Goal: Find contact information: Find contact information

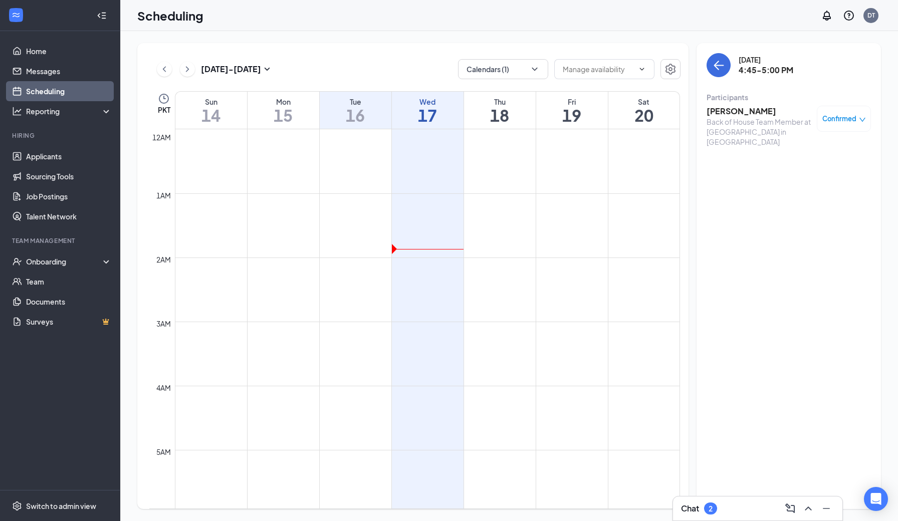
click at [63, 92] on link "Scheduling" at bounding box center [69, 91] width 86 height 20
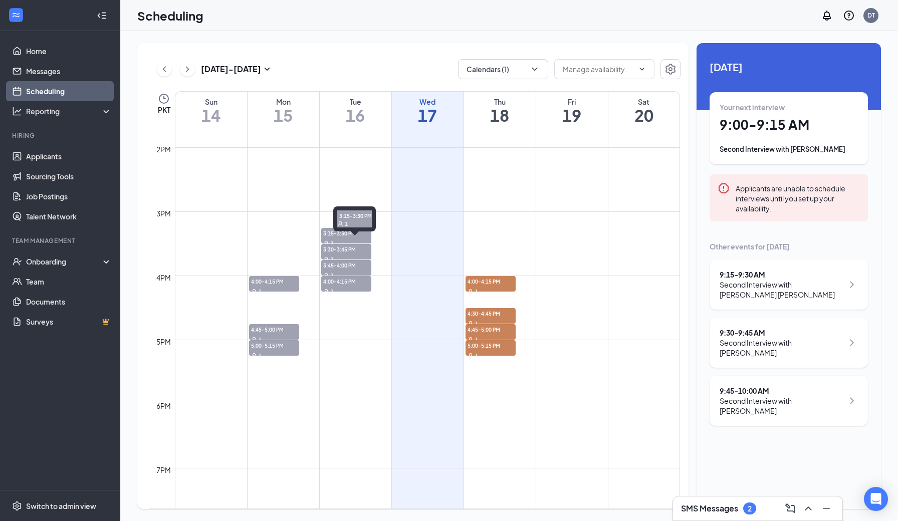
scroll to position [881, 0]
click at [333, 234] on span "3:15-3:30 PM" at bounding box center [346, 232] width 50 height 10
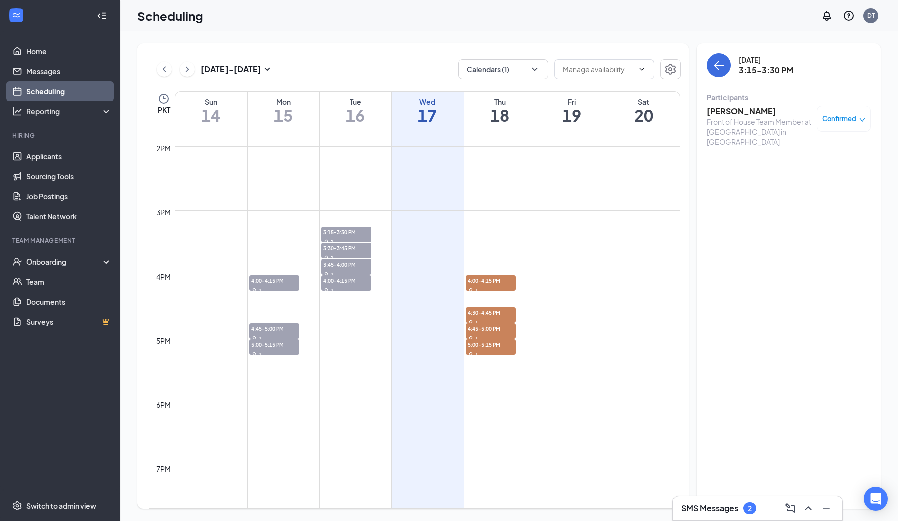
click at [713, 506] on h3 "SMS Messages" at bounding box center [709, 508] width 57 height 11
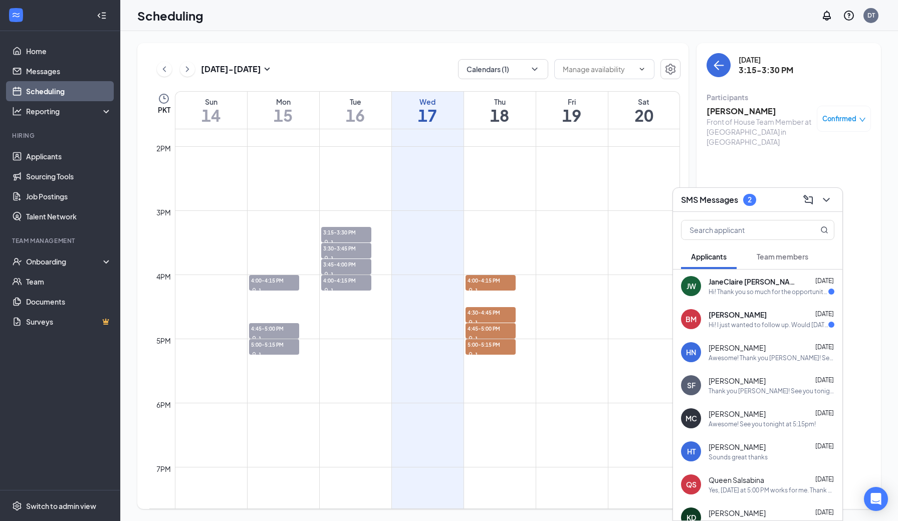
click at [743, 292] on div "Hi! Thank you so much for the opportunity to interview again, I was offered ano…" at bounding box center [768, 291] width 120 height 9
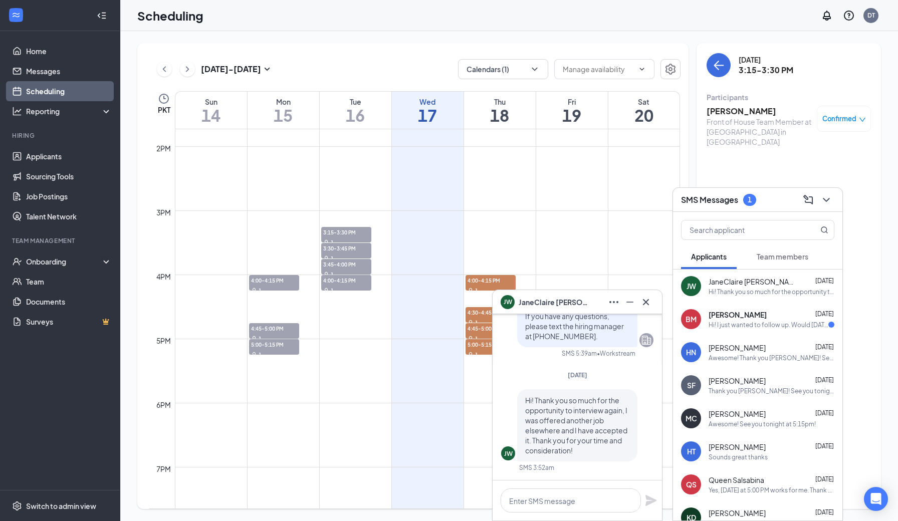
click at [648, 307] on icon "Cross" at bounding box center [646, 302] width 12 height 12
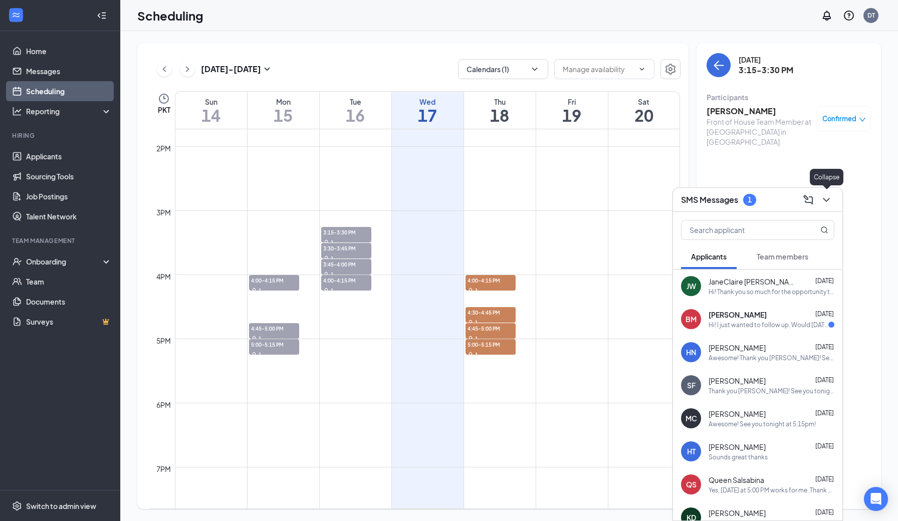
click at [826, 201] on icon "ChevronDown" at bounding box center [825, 200] width 7 height 4
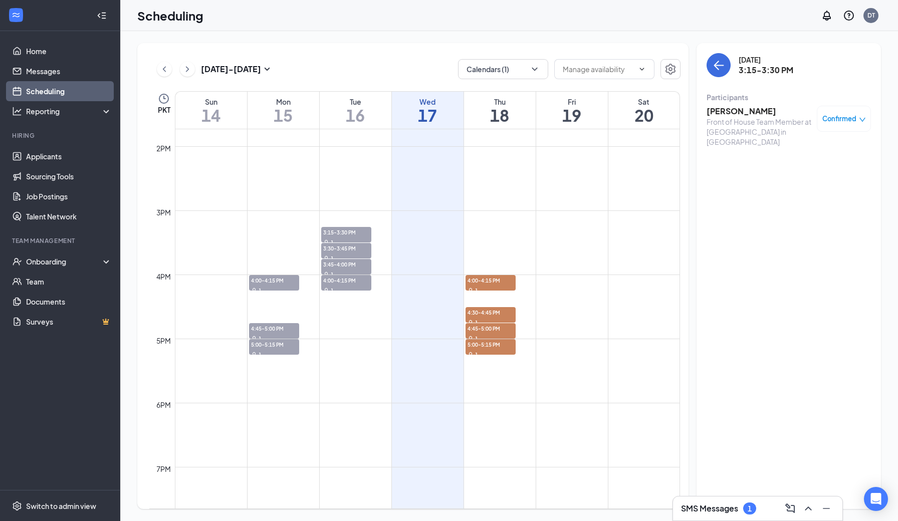
click at [576, 38] on div "[DATE] - [DATE] Calendars (1) PKT Sun 14 Mon 15 Tue 16 Wed 17 Thu 18 Fri 19 Sat…" at bounding box center [508, 276] width 777 height 490
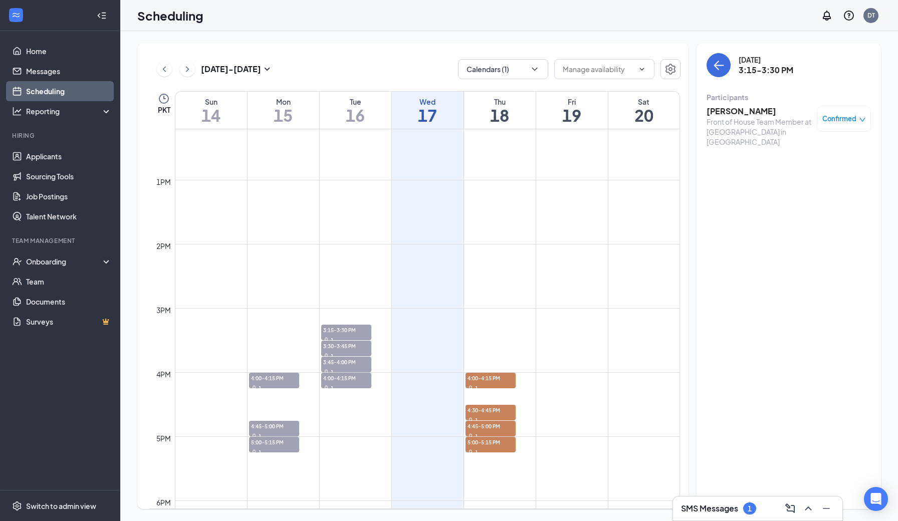
scroll to position [777, 0]
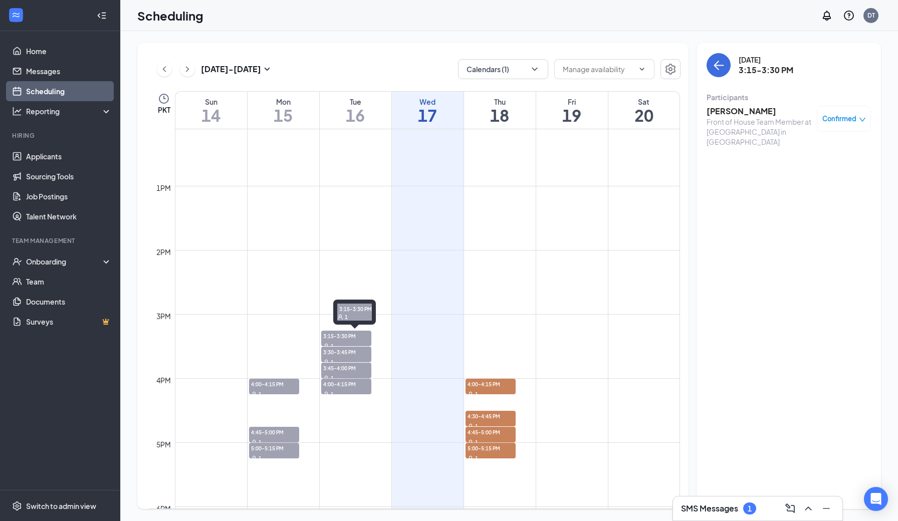
click at [335, 339] on span "3:15-3:30 PM" at bounding box center [346, 336] width 50 height 10
click at [329, 353] on span "3:30-3:45 PM" at bounding box center [346, 352] width 50 height 10
click at [330, 368] on span "3:45-4:00 PM" at bounding box center [346, 368] width 50 height 10
click at [330, 381] on span "4:00-4:15 PM" at bounding box center [346, 384] width 50 height 10
click at [324, 343] on div "1" at bounding box center [346, 346] width 50 height 10
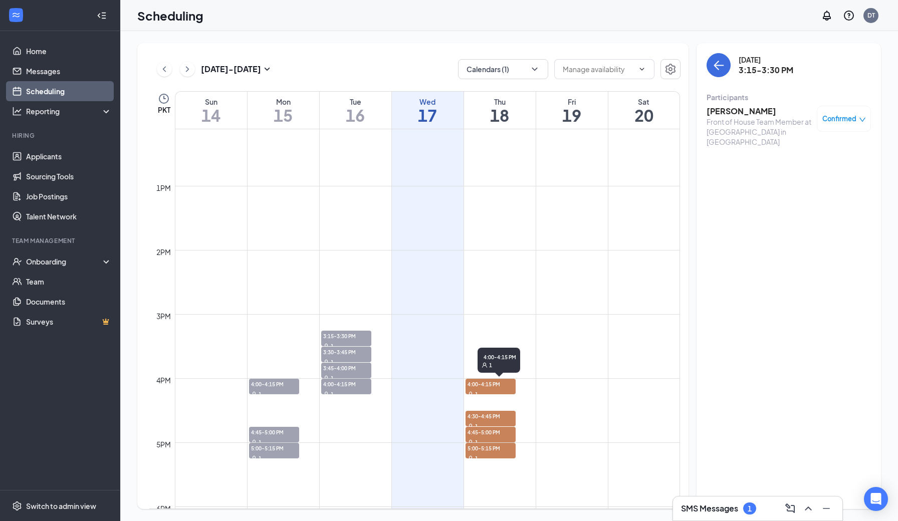
click at [479, 385] on span "4:00-4:15 PM" at bounding box center [490, 384] width 50 height 10
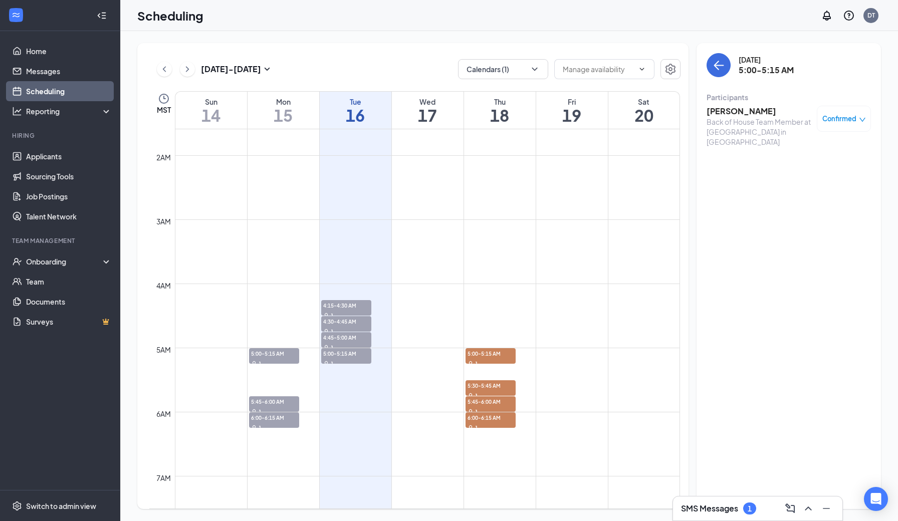
scroll to position [112, 0]
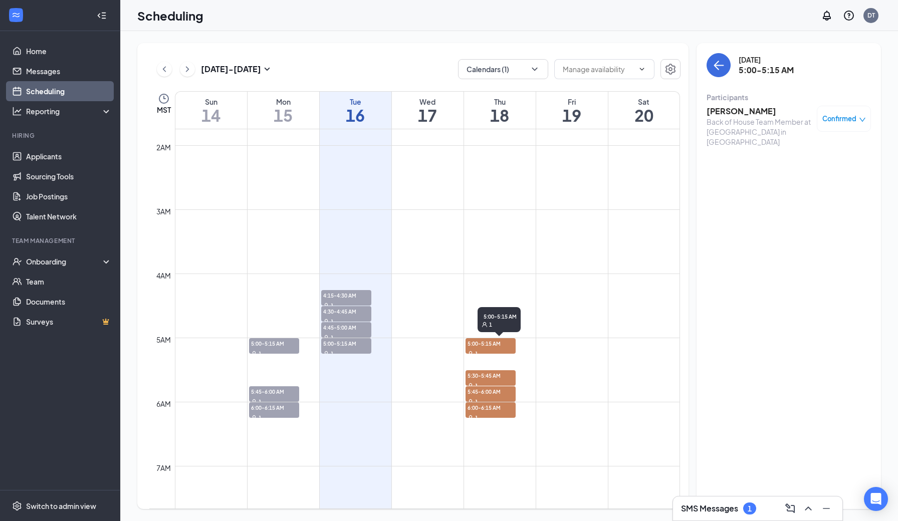
click at [474, 347] on span "5:00-5:15 AM" at bounding box center [490, 343] width 50 height 10
click at [484, 349] on div "1" at bounding box center [490, 353] width 50 height 10
click at [485, 375] on span "5:30-5:45 AM" at bounding box center [490, 375] width 50 height 10
click at [484, 394] on span "5:45-6:00 AM" at bounding box center [490, 391] width 50 height 10
click at [484, 412] on span "6:00-6:15 AM" at bounding box center [490, 407] width 50 height 10
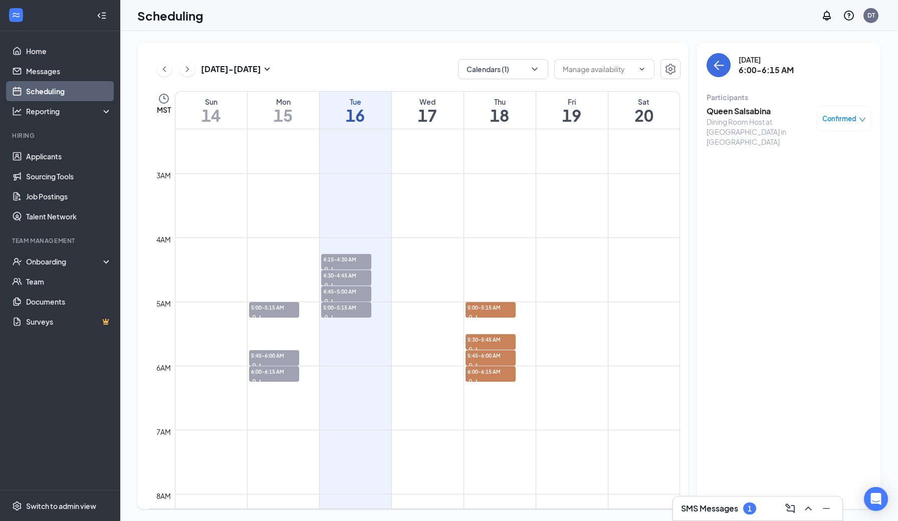
scroll to position [149, 0]
click at [327, 260] on span "4:15-4:30 AM" at bounding box center [346, 258] width 50 height 10
click at [723, 114] on h3 "[PERSON_NAME]" at bounding box center [758, 111] width 105 height 11
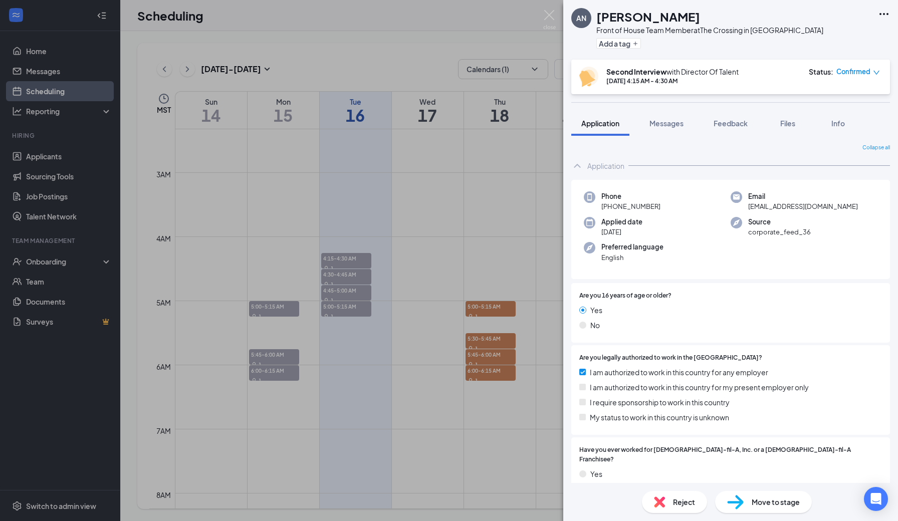
drag, startPoint x: 661, startPoint y: 208, endPoint x: 599, endPoint y: 207, distance: 62.1
click at [599, 207] on div "Phone [PHONE_NUMBER]" at bounding box center [657, 201] width 147 height 21
copy span "[PHONE_NUMBER]"
click at [347, 273] on div "AN [PERSON_NAME] Front of House Team Member at The Crossing in [GEOGRAPHIC_DATA…" at bounding box center [449, 260] width 898 height 521
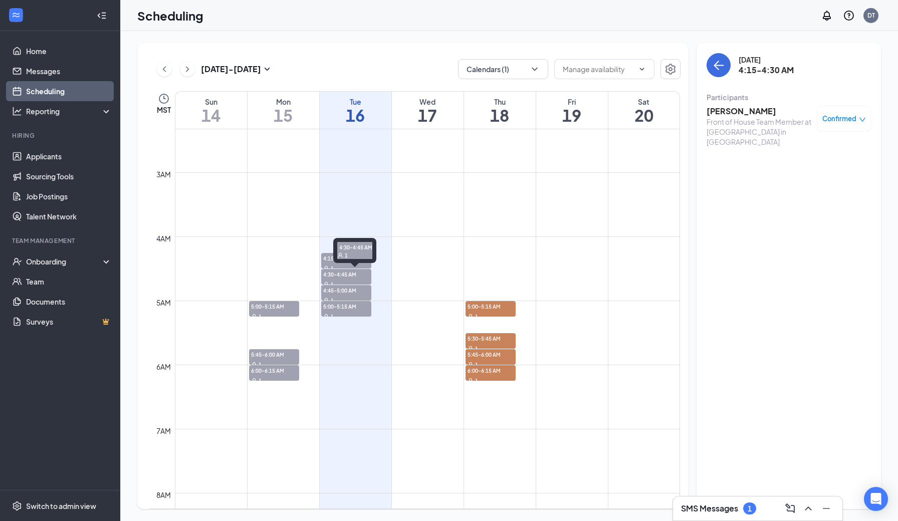
click at [338, 276] on span "4:30-4:45 AM" at bounding box center [346, 274] width 50 height 10
click at [719, 113] on h3 "[PERSON_NAME]" at bounding box center [758, 111] width 105 height 11
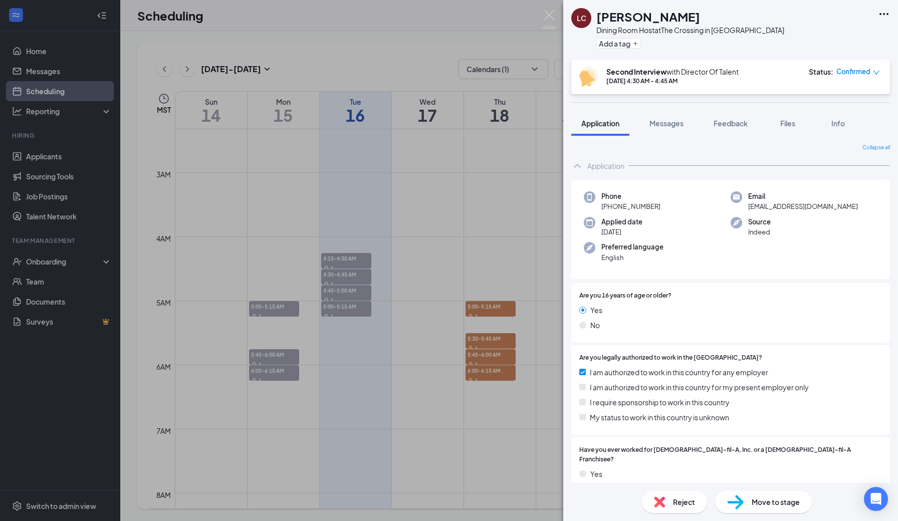
drag, startPoint x: 665, startPoint y: 209, endPoint x: 601, endPoint y: 207, distance: 64.1
click at [601, 207] on div "Phone [PHONE_NUMBER]" at bounding box center [657, 201] width 147 height 21
copy span "[PHONE_NUMBER]"
click at [342, 289] on div "LC [PERSON_NAME] Coupe Dining Room Host at The Crossing in [GEOGRAPHIC_DATA] Ad…" at bounding box center [449, 260] width 898 height 521
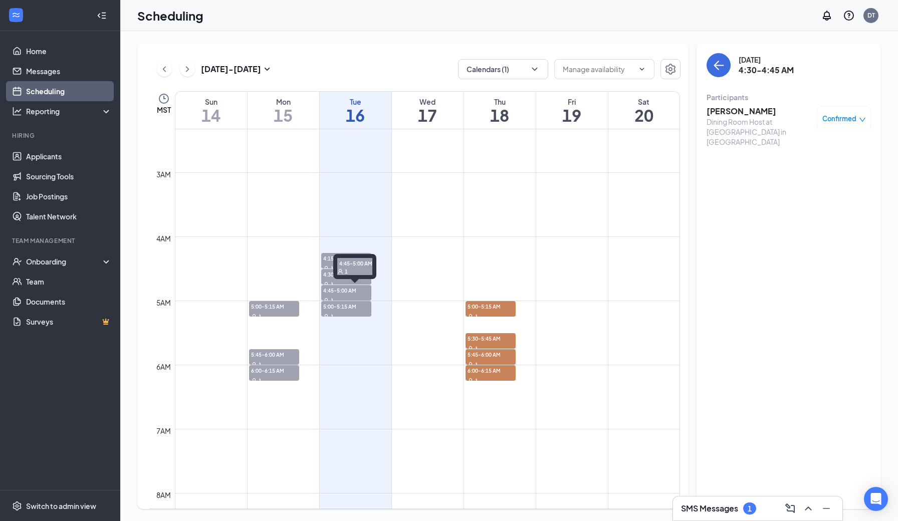
click at [338, 292] on span "4:45-5:00 AM" at bounding box center [346, 290] width 50 height 10
click at [342, 312] on div "1" at bounding box center [346, 316] width 50 height 10
click at [330, 297] on div "1" at bounding box center [346, 300] width 50 height 10
click at [759, 117] on div "Front of House Team Member at [GEOGRAPHIC_DATA] in [GEOGRAPHIC_DATA]" at bounding box center [758, 132] width 105 height 30
click at [748, 113] on h3 "[PERSON_NAME]" at bounding box center [758, 111] width 105 height 11
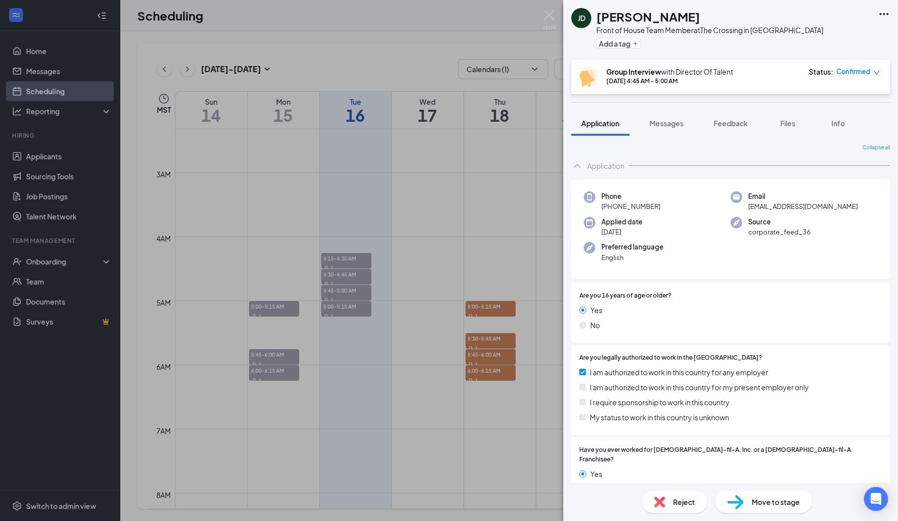
drag, startPoint x: 660, startPoint y: 208, endPoint x: 599, endPoint y: 208, distance: 60.6
click at [599, 208] on div "Phone [PHONE_NUMBER]" at bounding box center [657, 201] width 147 height 21
copy span "[PHONE_NUMBER]"
click at [548, 21] on img at bounding box center [549, 20] width 13 height 20
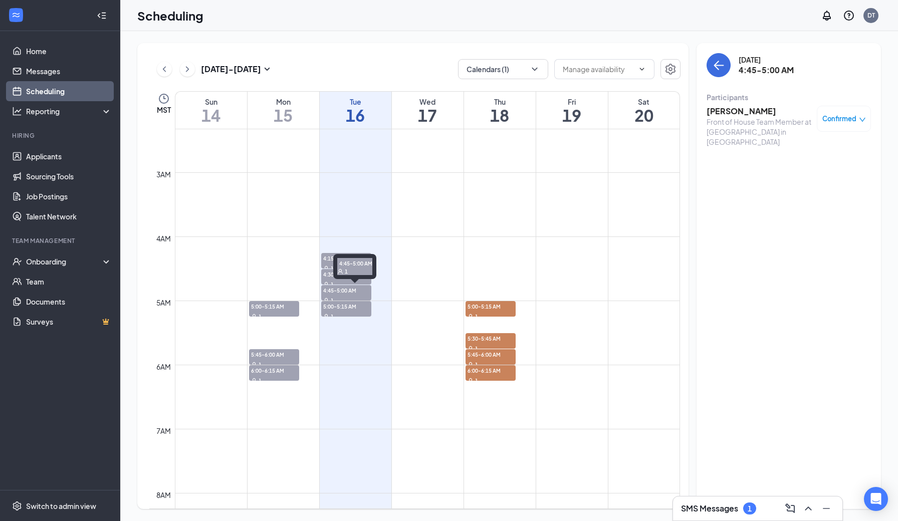
click at [339, 292] on span "4:45-5:00 AM" at bounding box center [346, 290] width 50 height 10
click at [342, 293] on span "4:45-5:00 AM" at bounding box center [346, 290] width 50 height 10
click at [327, 279] on div "1" at bounding box center [346, 284] width 50 height 10
click at [330, 308] on span "5:00-5:15 AM" at bounding box center [346, 306] width 50 height 10
click at [728, 118] on div "Front of House Team Member at [GEOGRAPHIC_DATA] in [GEOGRAPHIC_DATA]" at bounding box center [758, 132] width 105 height 30
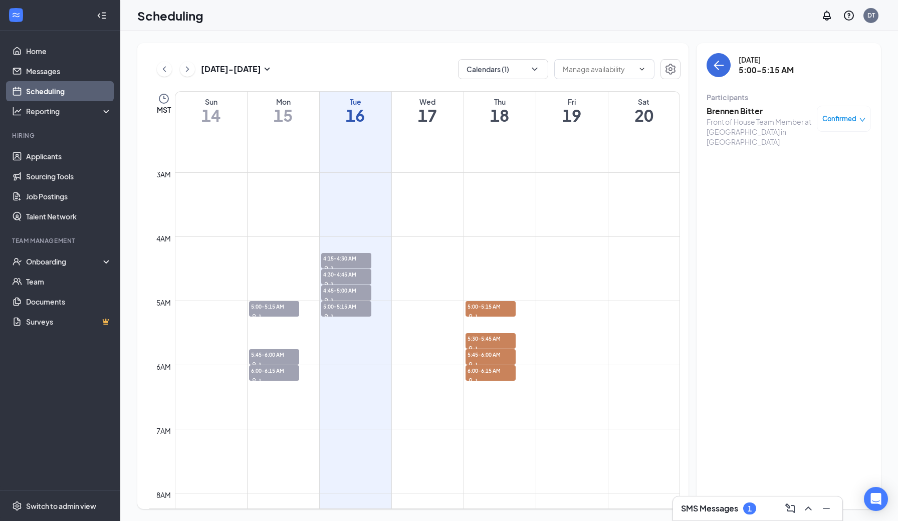
click at [720, 113] on h3 "Brennen Bitter" at bounding box center [758, 111] width 105 height 11
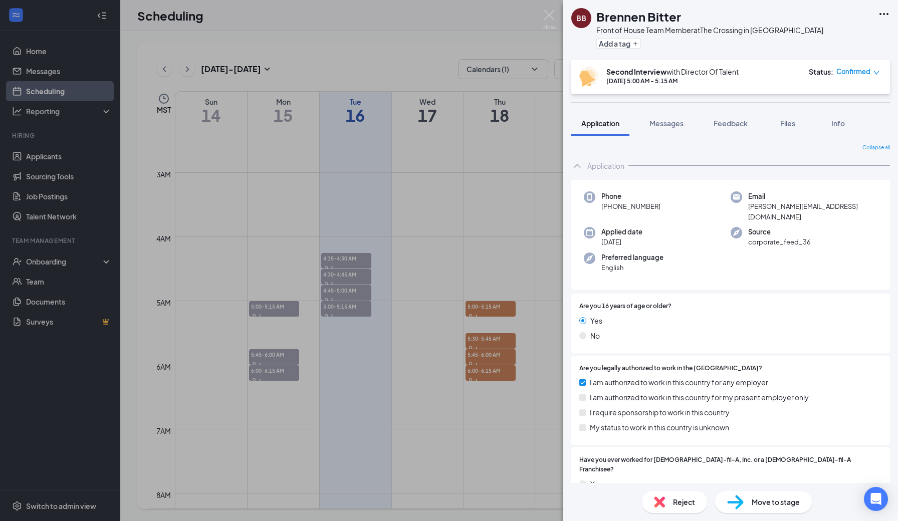
drag, startPoint x: 662, startPoint y: 205, endPoint x: 602, endPoint y: 205, distance: 60.1
click at [602, 205] on div "Phone [PHONE_NUMBER]" at bounding box center [657, 206] width 147 height 31
copy span "[PHONE_NUMBER]"
